Goal: Task Accomplishment & Management: Use online tool/utility

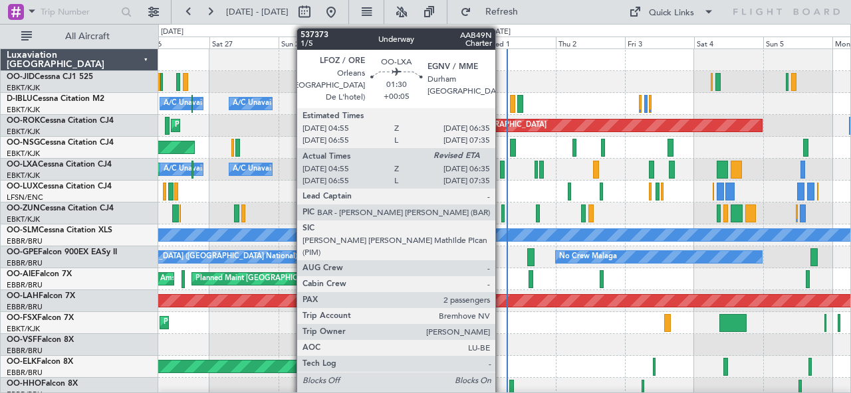
click at [501, 167] on div at bounding box center [502, 170] width 5 height 18
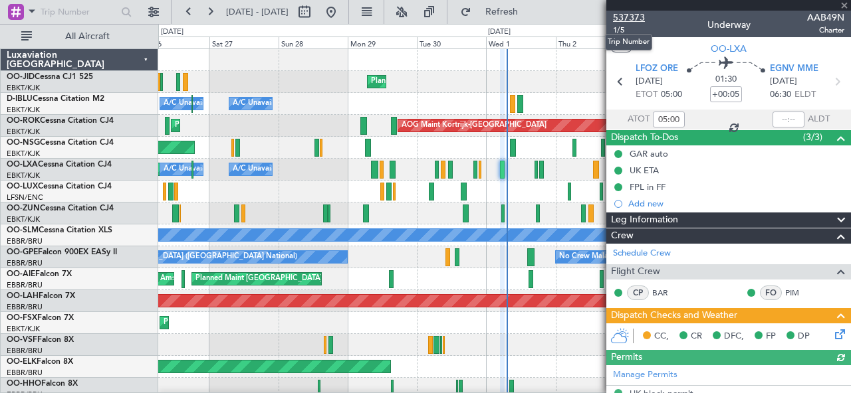
click at [637, 19] on span "537373" at bounding box center [629, 18] width 32 height 14
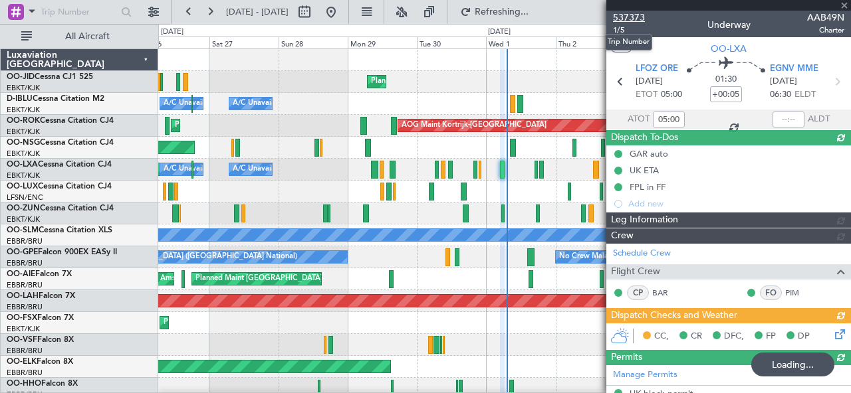
type input "06:37"
